Goal: Task Accomplishment & Management: Use online tool/utility

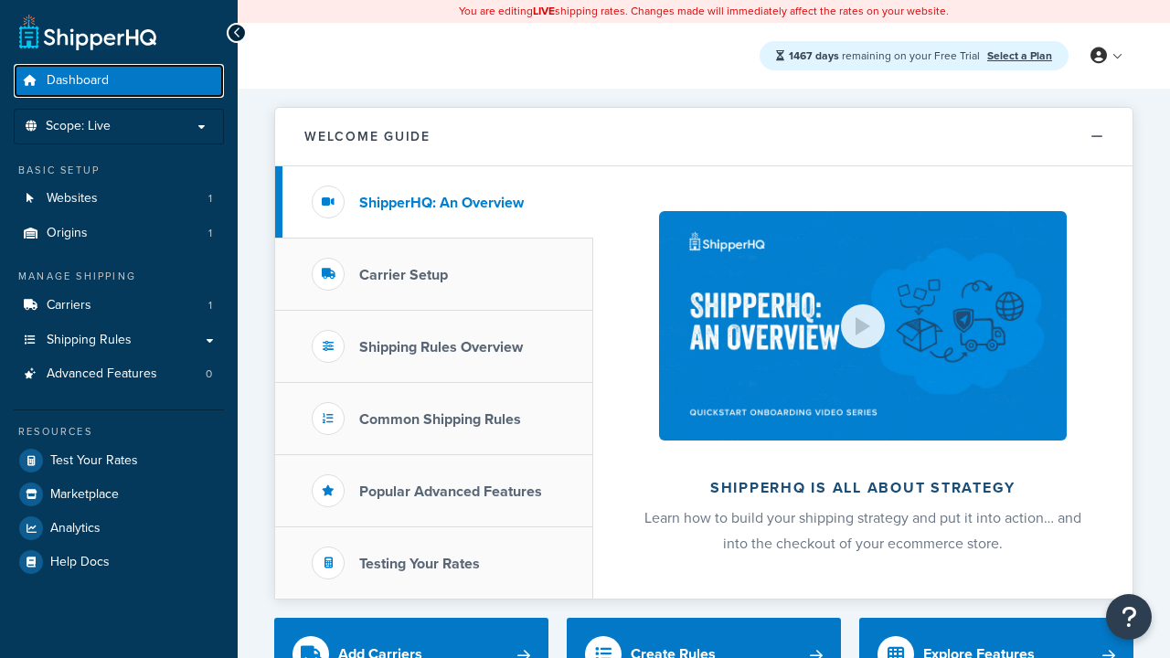
click at [78, 80] on span "Dashboard" at bounding box center [78, 81] width 62 height 16
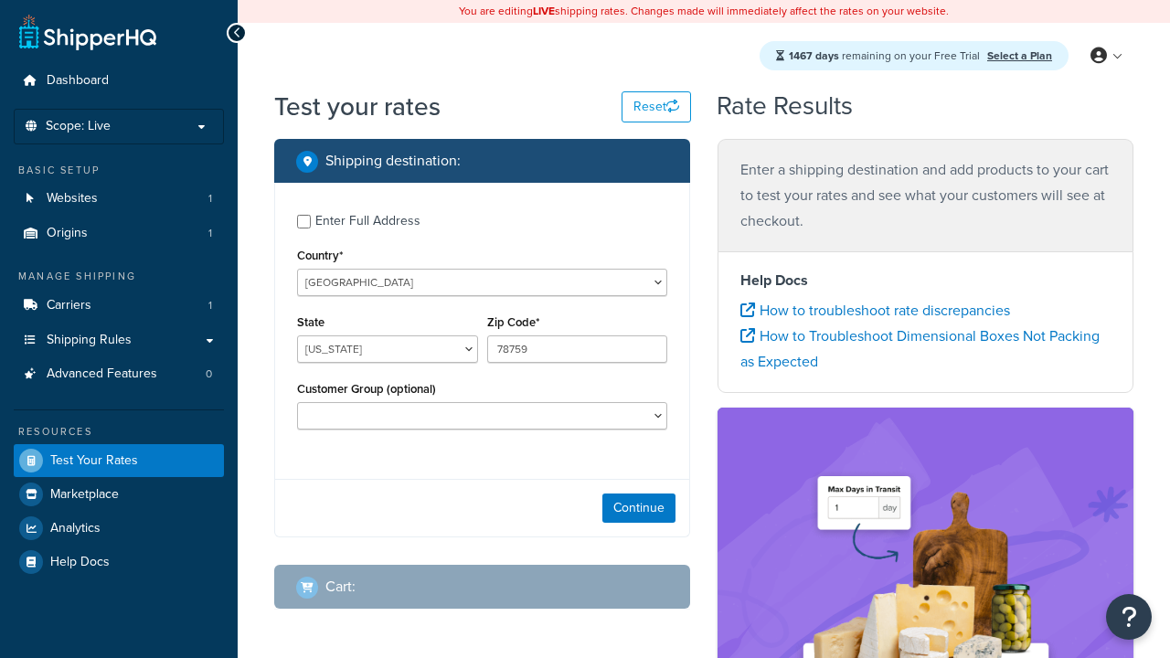
select select "[GEOGRAPHIC_DATA]"
